Goal: Use online tool/utility

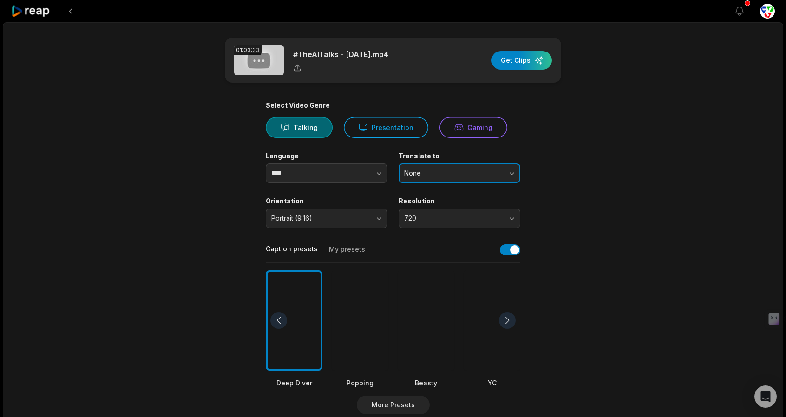
click at [454, 178] on button "None" at bounding box center [460, 174] width 122 height 20
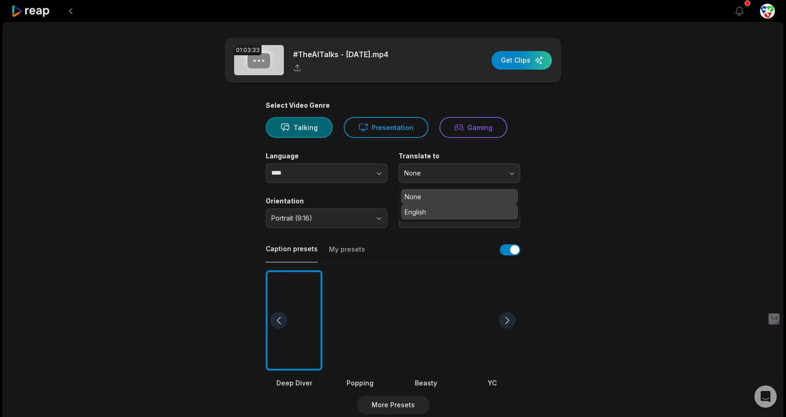
click at [439, 215] on p "English" at bounding box center [460, 212] width 110 height 10
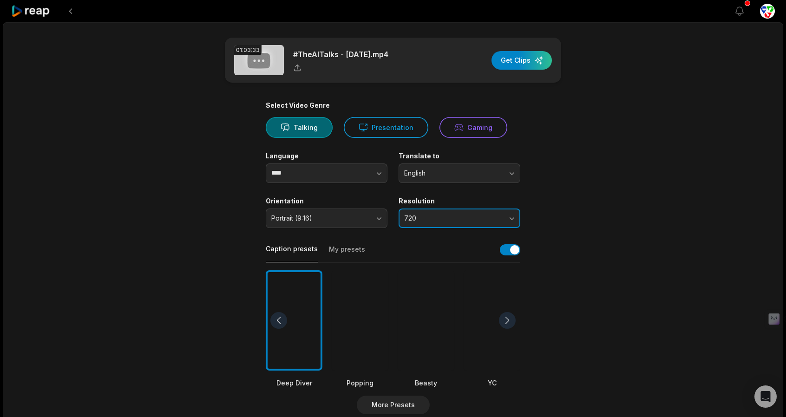
click at [432, 218] on span "720" at bounding box center [453, 218] width 98 height 8
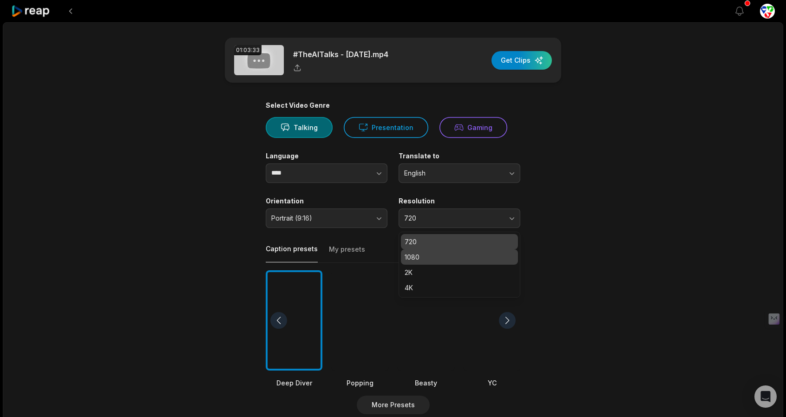
click at [420, 257] on p "1080" at bounding box center [460, 257] width 110 height 10
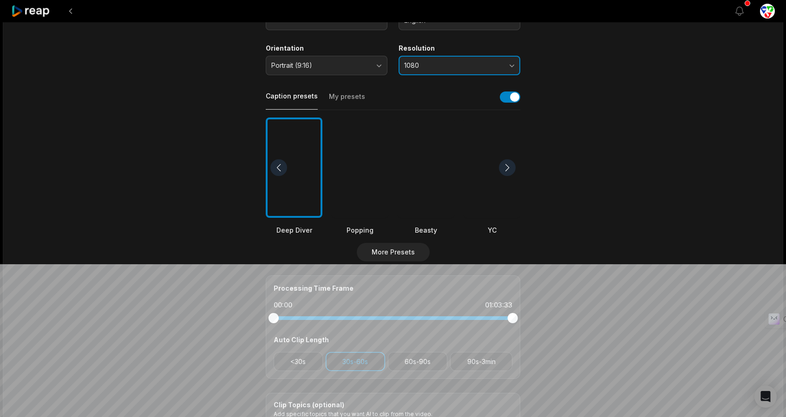
scroll to position [186, 0]
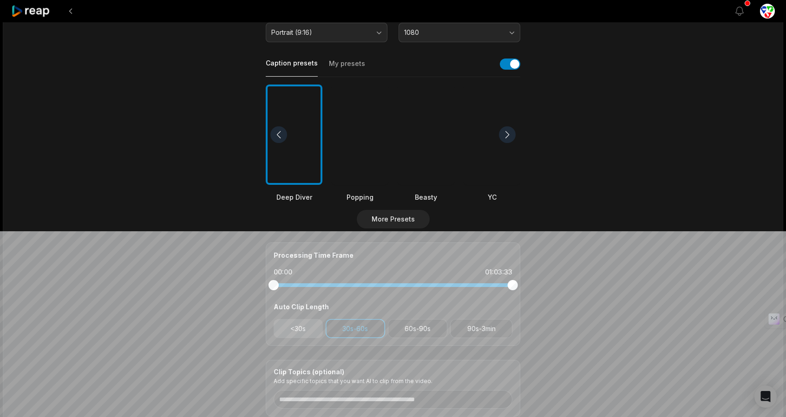
click at [279, 327] on button "<30s" at bounding box center [298, 328] width 49 height 19
drag, startPoint x: 434, startPoint y: 333, endPoint x: 443, endPoint y: 330, distance: 8.7
click at [434, 333] on button "60s-90s" at bounding box center [418, 328] width 60 height 19
click at [473, 327] on button "90s-3min" at bounding box center [481, 328] width 62 height 19
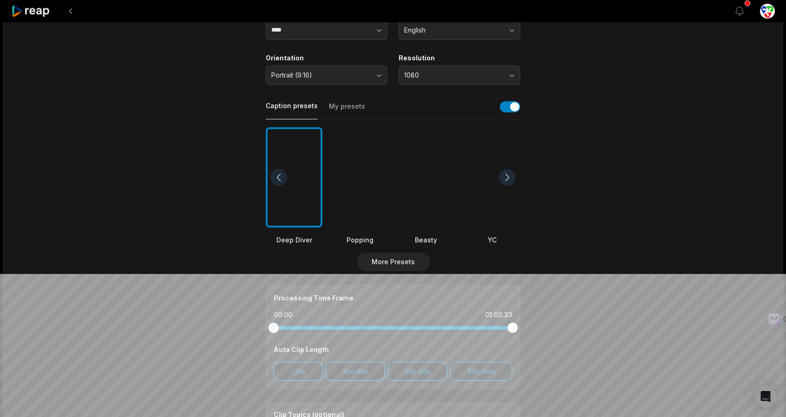
scroll to position [19, 0]
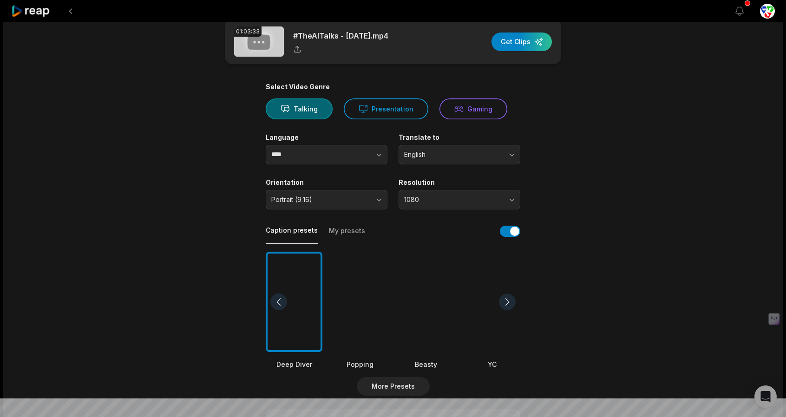
click at [365, 291] on div at bounding box center [360, 302] width 57 height 101
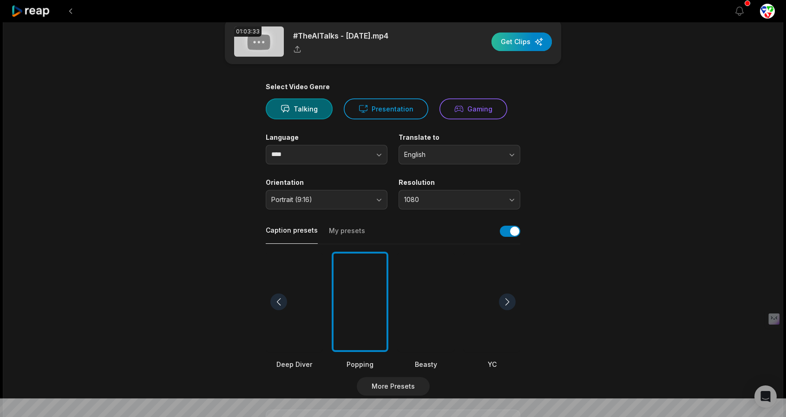
click at [523, 41] on div "button" at bounding box center [521, 42] width 60 height 19
